Goal: Task Accomplishment & Management: Complete application form

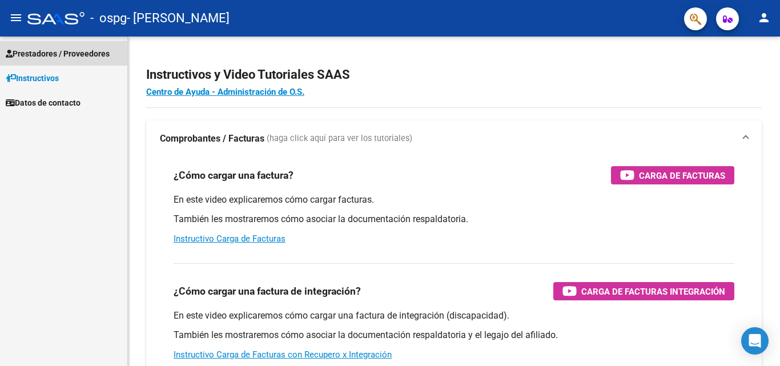
click at [51, 55] on span "Prestadores / Proveedores" at bounding box center [58, 53] width 104 height 13
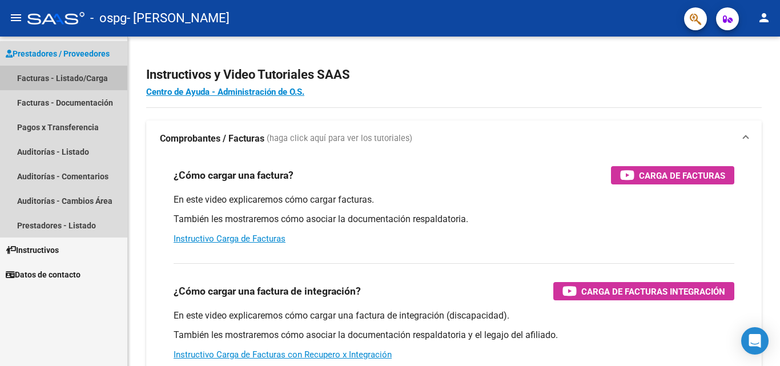
click at [53, 78] on link "Facturas - Listado/Carga" at bounding box center [63, 78] width 127 height 25
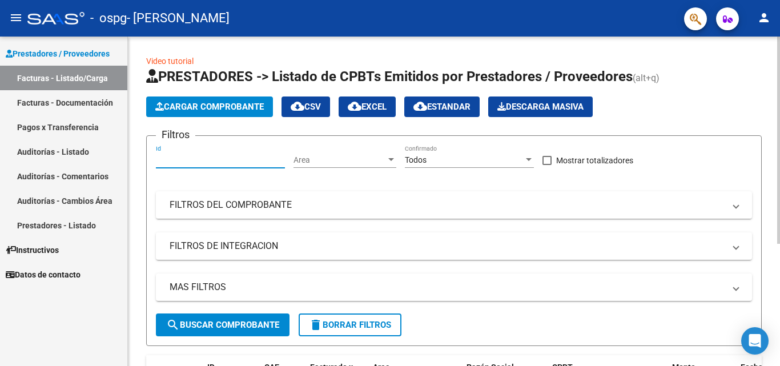
click at [217, 160] on input "Id" at bounding box center [220, 160] width 129 height 10
click at [205, 102] on span "Cargar Comprobante" at bounding box center [209, 107] width 108 height 10
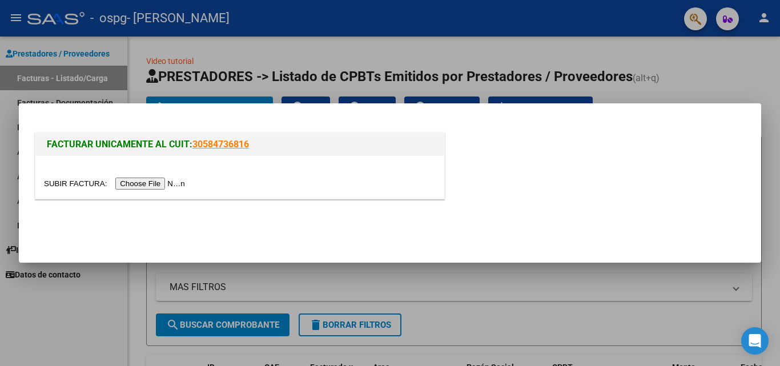
click at [155, 180] on input "file" at bounding box center [116, 184] width 144 height 12
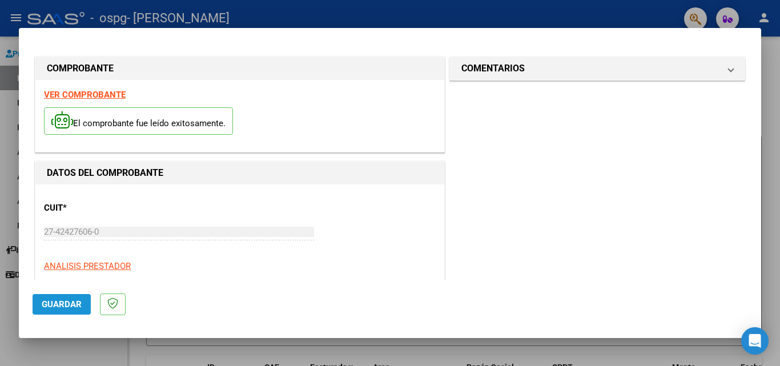
click at [61, 303] on span "Guardar" at bounding box center [62, 304] width 40 height 10
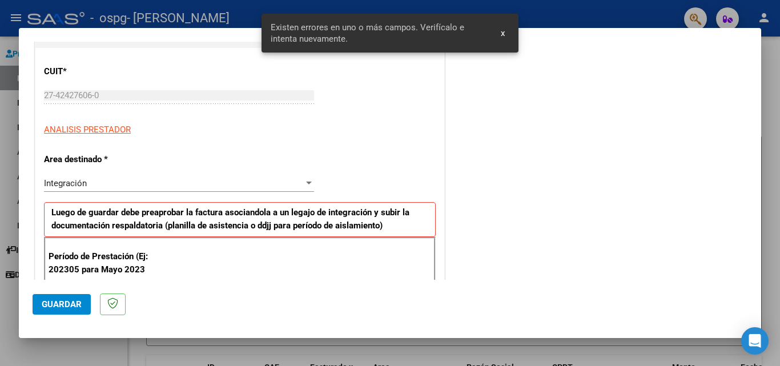
scroll to position [257, 0]
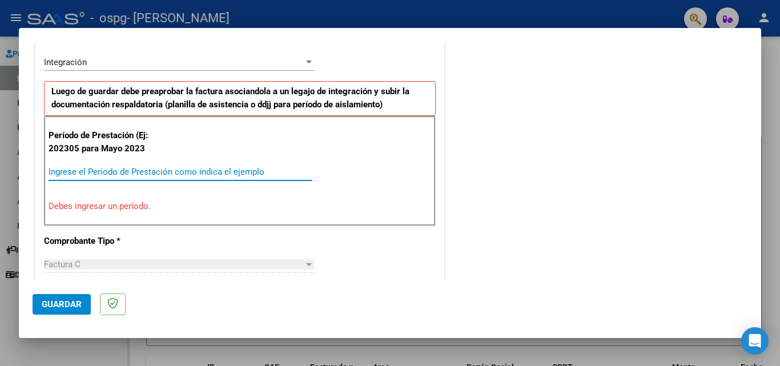
click at [136, 167] on input "Ingrese el Período de Prestación como indica el ejemplo" at bounding box center [181, 172] width 264 height 10
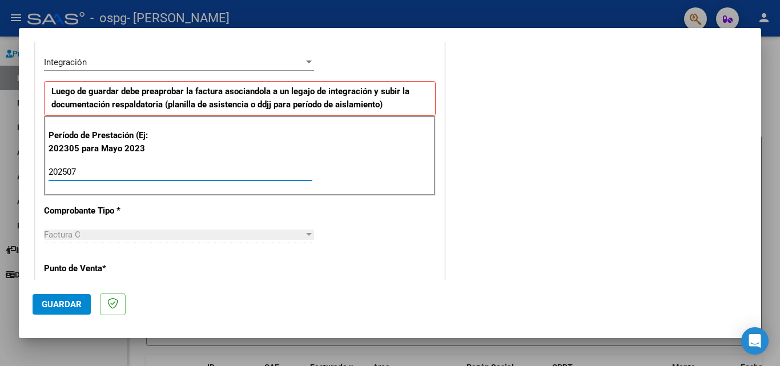
type input "202507"
click at [84, 269] on p "Punto de Venta *" at bounding box center [103, 268] width 118 height 13
click at [110, 265] on p "Punto de Venta *" at bounding box center [103, 268] width 118 height 13
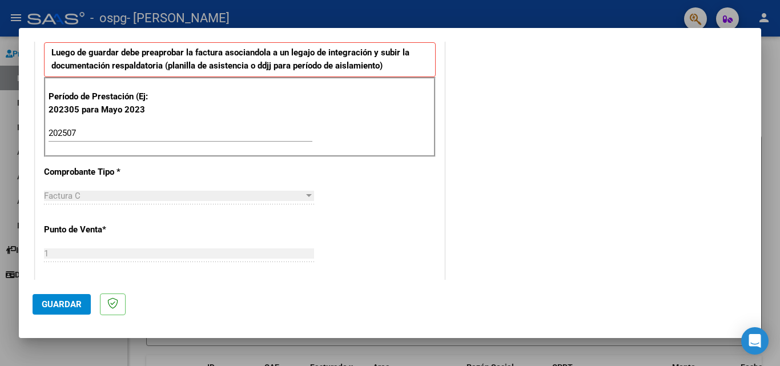
scroll to position [299, 0]
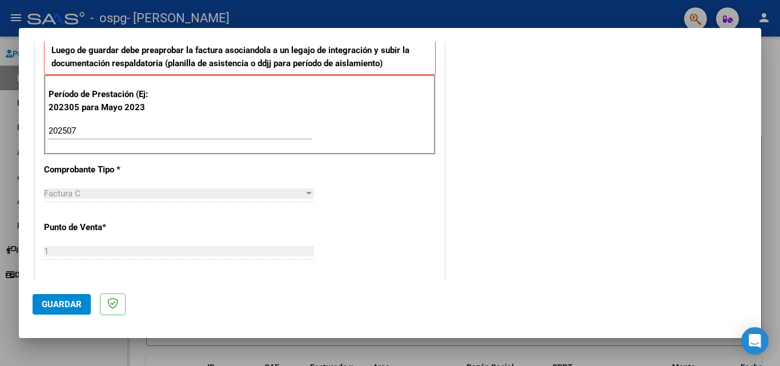
click at [98, 231] on p "Punto de Venta *" at bounding box center [103, 227] width 118 height 13
click at [50, 306] on span "Guardar" at bounding box center [62, 304] width 40 height 10
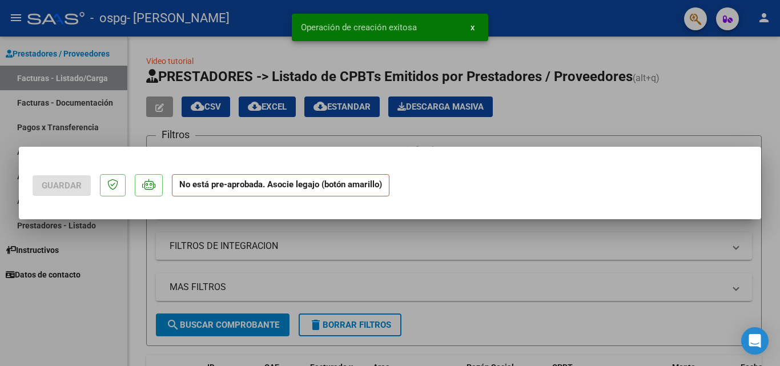
scroll to position [0, 0]
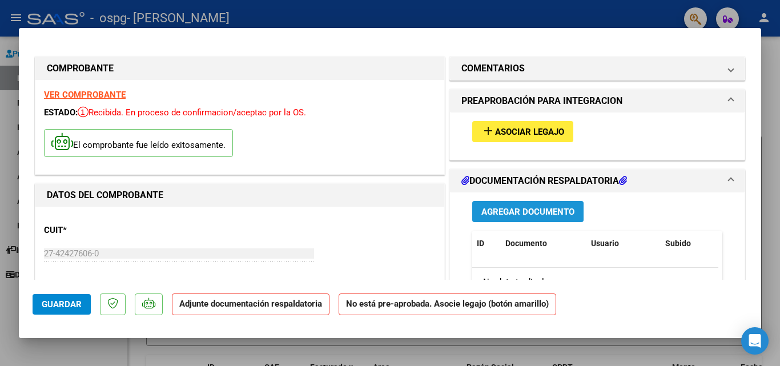
click at [502, 213] on span "Agregar Documento" at bounding box center [527, 212] width 93 height 10
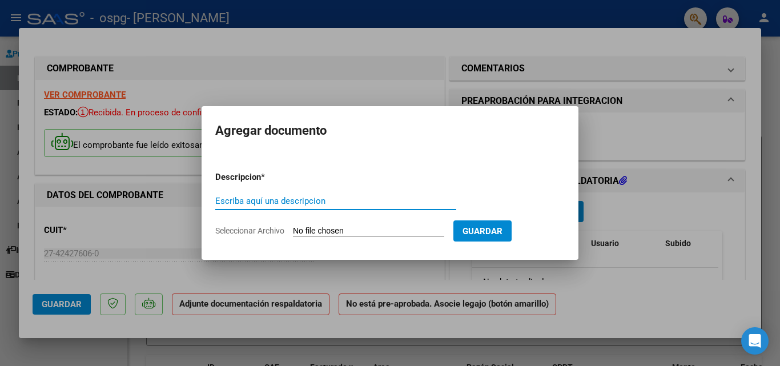
click at [273, 202] on input "Escriba aquí una descripcion" at bounding box center [335, 201] width 241 height 10
type input "asistencia"
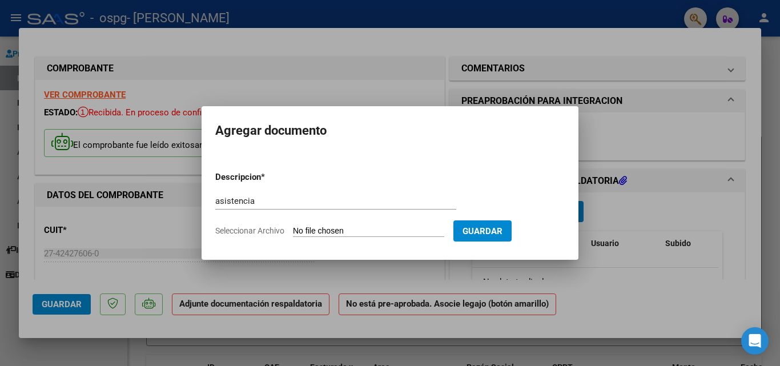
click at [444, 228] on input "Seleccionar Archivo" at bounding box center [368, 231] width 151 height 11
type input "C:\fakepath\CamScanner [DATE] 19.53 (1).pdf"
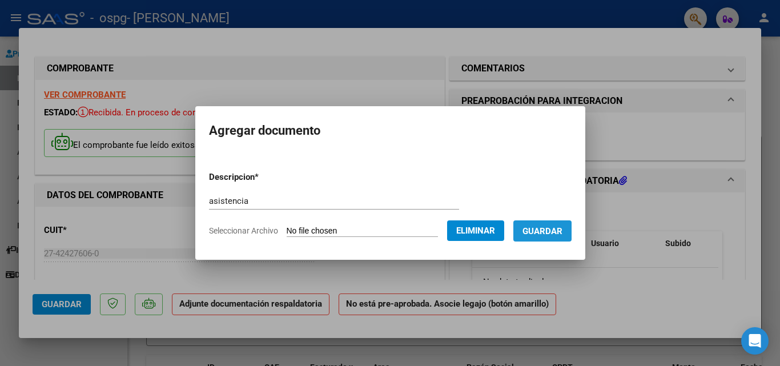
click at [549, 233] on span "Guardar" at bounding box center [542, 231] width 40 height 10
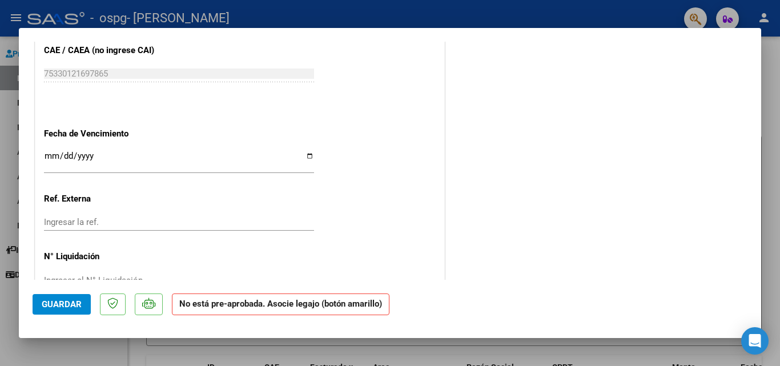
scroll to position [753, 0]
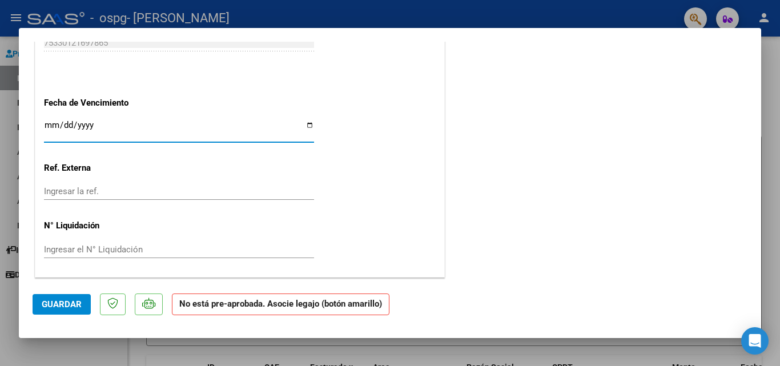
click at [82, 129] on input "Ingresar la fecha" at bounding box center [179, 129] width 270 height 18
click at [54, 123] on input "Ingresar la fecha" at bounding box center [179, 129] width 270 height 18
click at [305, 124] on input "Ingresar la fecha" at bounding box center [179, 129] width 270 height 18
click at [307, 127] on input "Ingresar la fecha" at bounding box center [179, 129] width 270 height 18
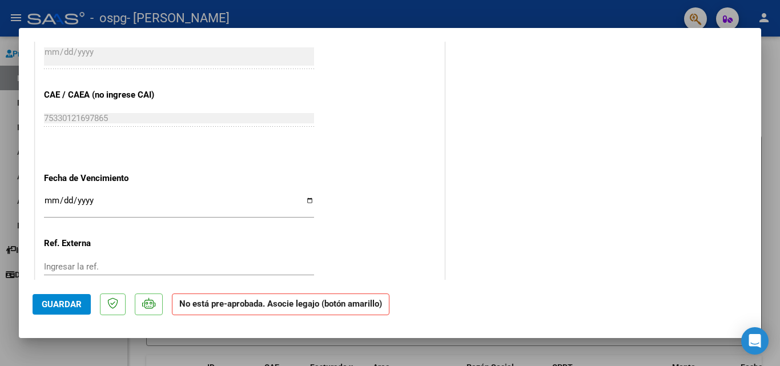
scroll to position [681, 0]
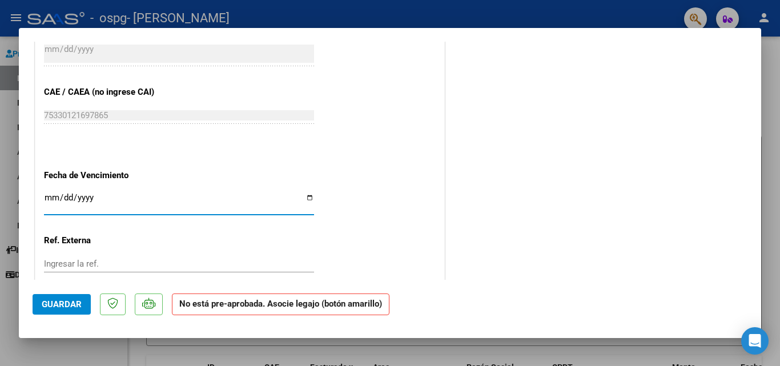
click at [308, 196] on input "[DATE]" at bounding box center [179, 202] width 270 height 18
type input "[DATE]"
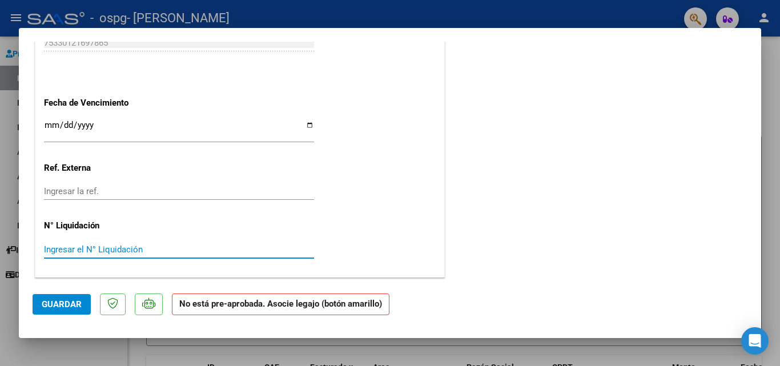
click at [75, 247] on input "Ingresar el N° Liquidación" at bounding box center [179, 249] width 270 height 10
click at [75, 247] on input "07" at bounding box center [179, 249] width 270 height 10
type input "07"
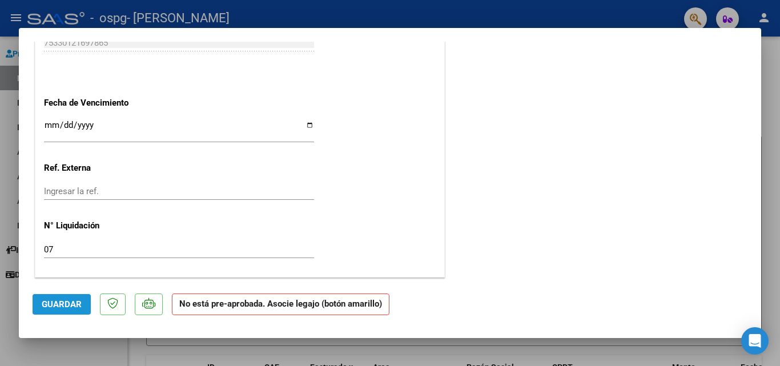
click at [68, 300] on span "Guardar" at bounding box center [62, 304] width 40 height 10
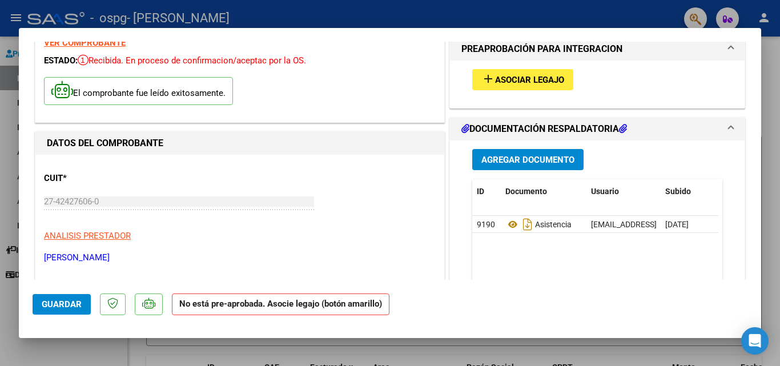
scroll to position [47, 0]
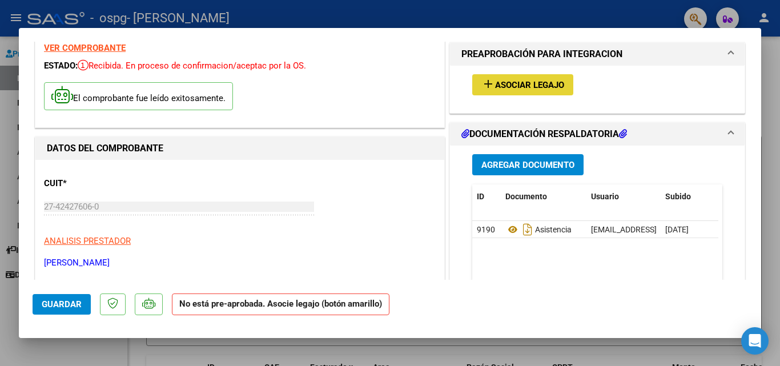
click at [561, 83] on button "add Asociar Legajo" at bounding box center [522, 84] width 101 height 21
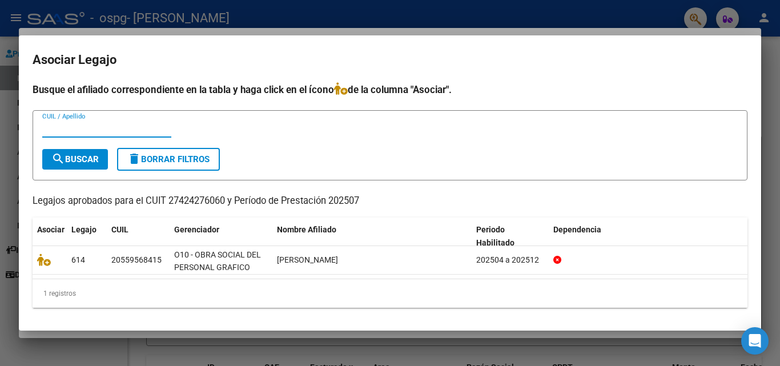
click at [122, 127] on input "CUIL / Apellido" at bounding box center [106, 128] width 129 height 10
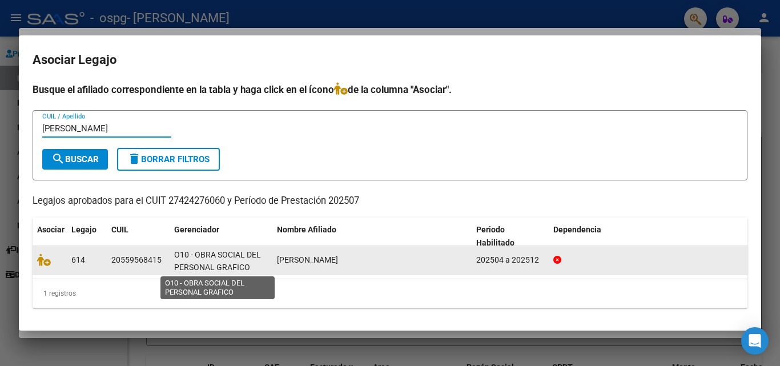
type input "[PERSON_NAME]"
click at [220, 257] on span "O10 - OBRA SOCIAL DEL PERSONAL GRAFICO" at bounding box center [217, 261] width 87 height 22
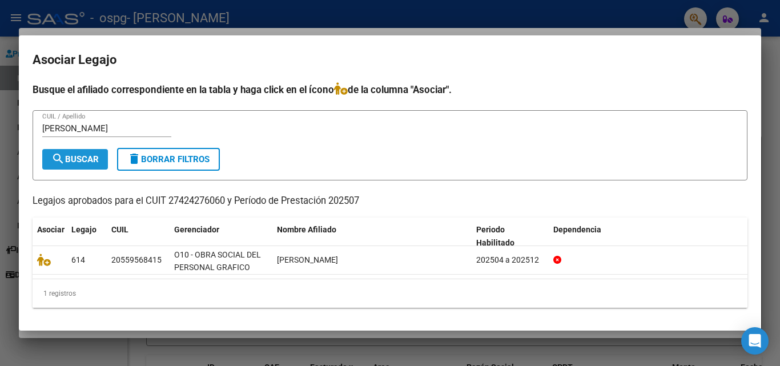
click at [82, 156] on span "search Buscar" at bounding box center [74, 159] width 47 height 10
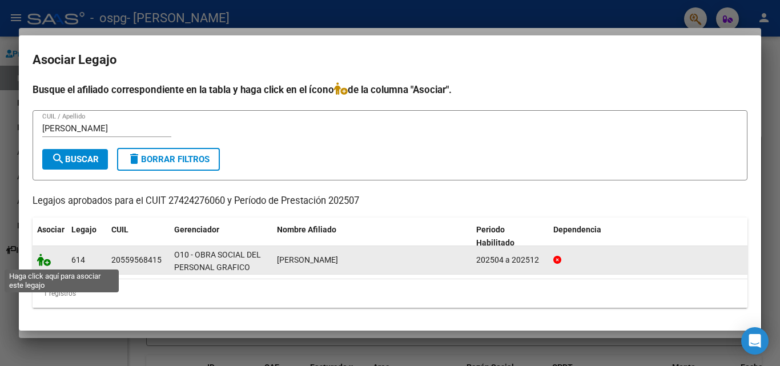
click at [44, 263] on icon at bounding box center [44, 259] width 14 height 13
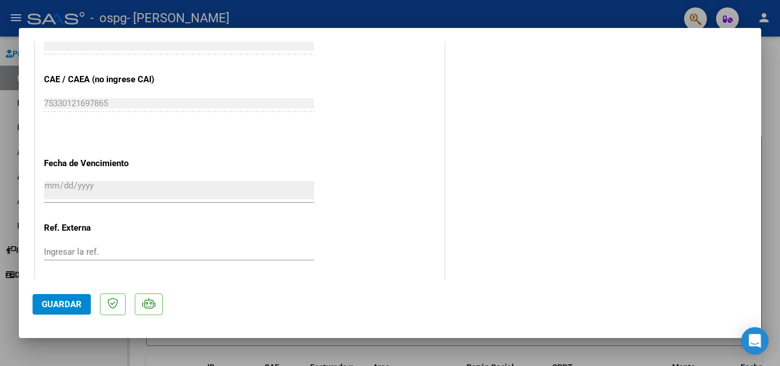
scroll to position [784, 0]
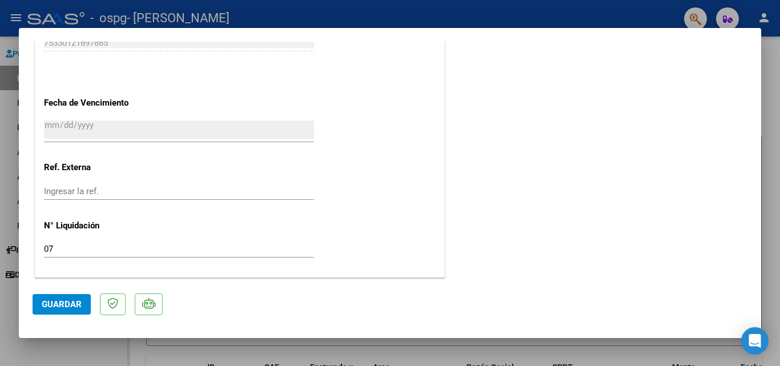
click at [72, 308] on span "Guardar" at bounding box center [62, 304] width 40 height 10
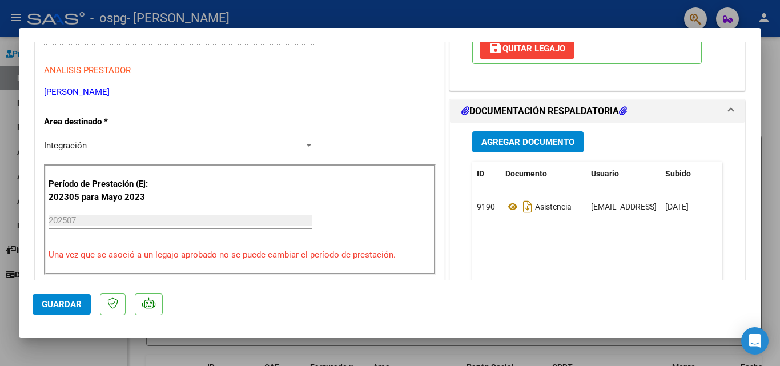
scroll to position [279, 0]
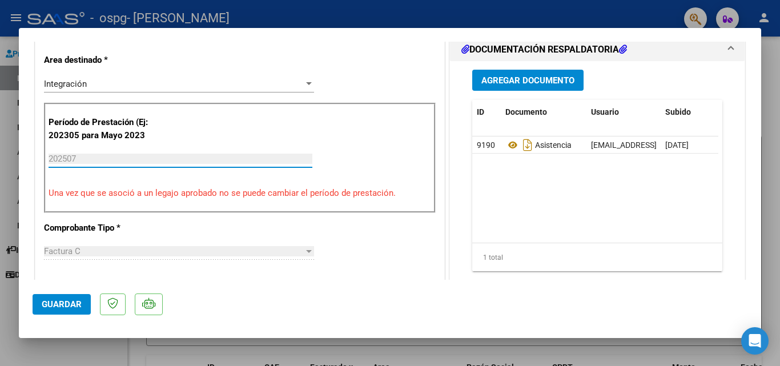
click at [75, 155] on input "202507" at bounding box center [181, 159] width 264 height 10
click at [80, 156] on input "202507" at bounding box center [181, 159] width 264 height 10
drag, startPoint x: 80, startPoint y: 156, endPoint x: 71, endPoint y: 156, distance: 8.6
click at [71, 156] on input "202507" at bounding box center [181, 159] width 264 height 10
click at [178, 157] on input "202507" at bounding box center [181, 159] width 264 height 10
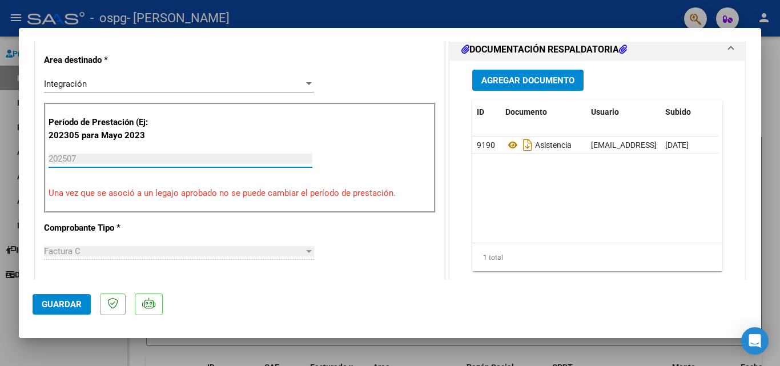
click at [219, 155] on input "202507" at bounding box center [181, 159] width 264 height 10
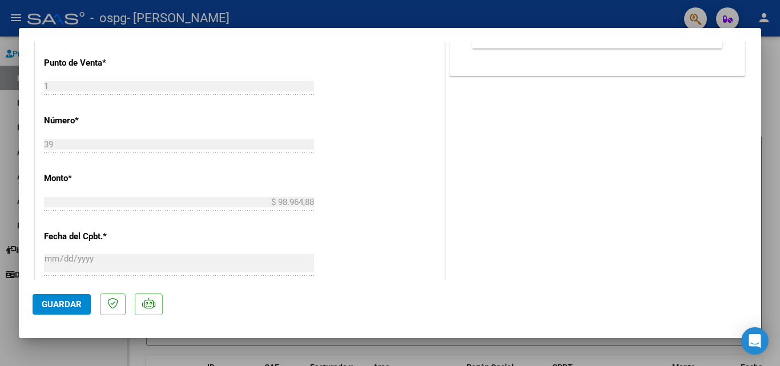
scroll to position [0, 0]
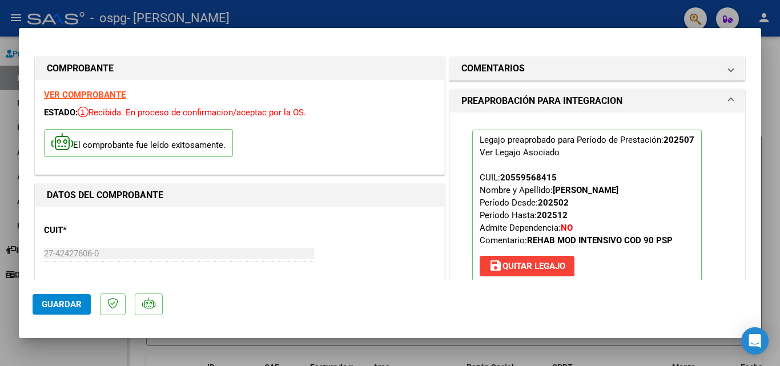
click at [599, 20] on div at bounding box center [390, 183] width 780 height 366
